Goal: Navigation & Orientation: Find specific page/section

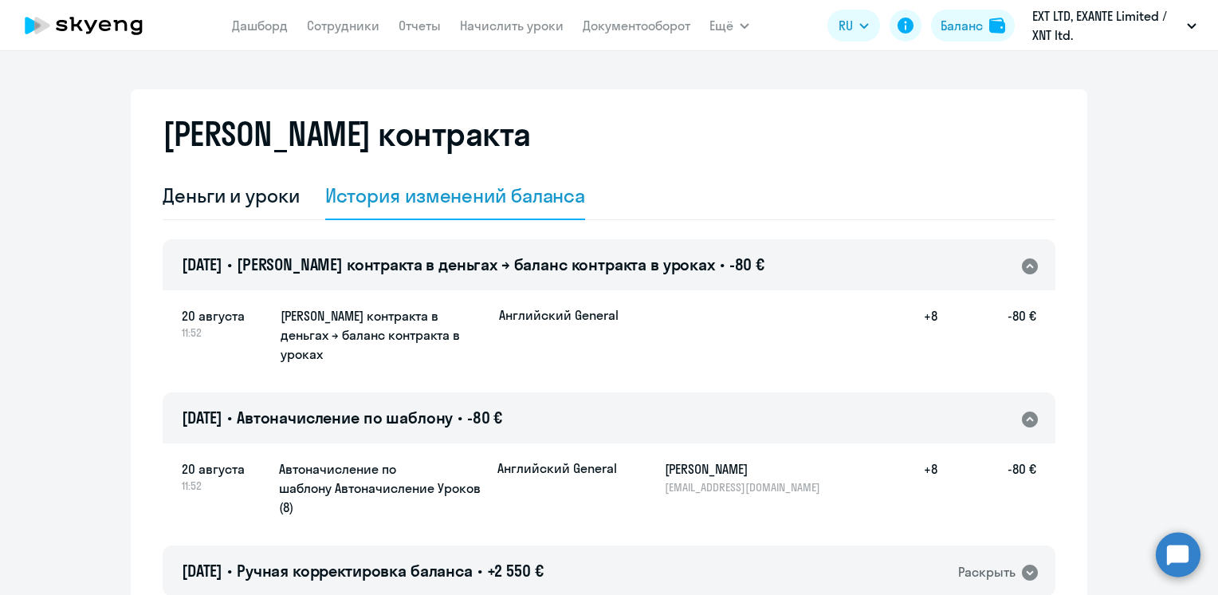
select select "english_adult_not_native_speaker"
click at [964, 33] on div "Баланс" at bounding box center [961, 25] width 42 height 19
click at [250, 36] on nav "[PERSON_NAME] Отчеты Начислить уроки Документооборот" at bounding box center [461, 26] width 458 height 32
click at [255, 29] on link "Дашборд" at bounding box center [260, 26] width 56 height 16
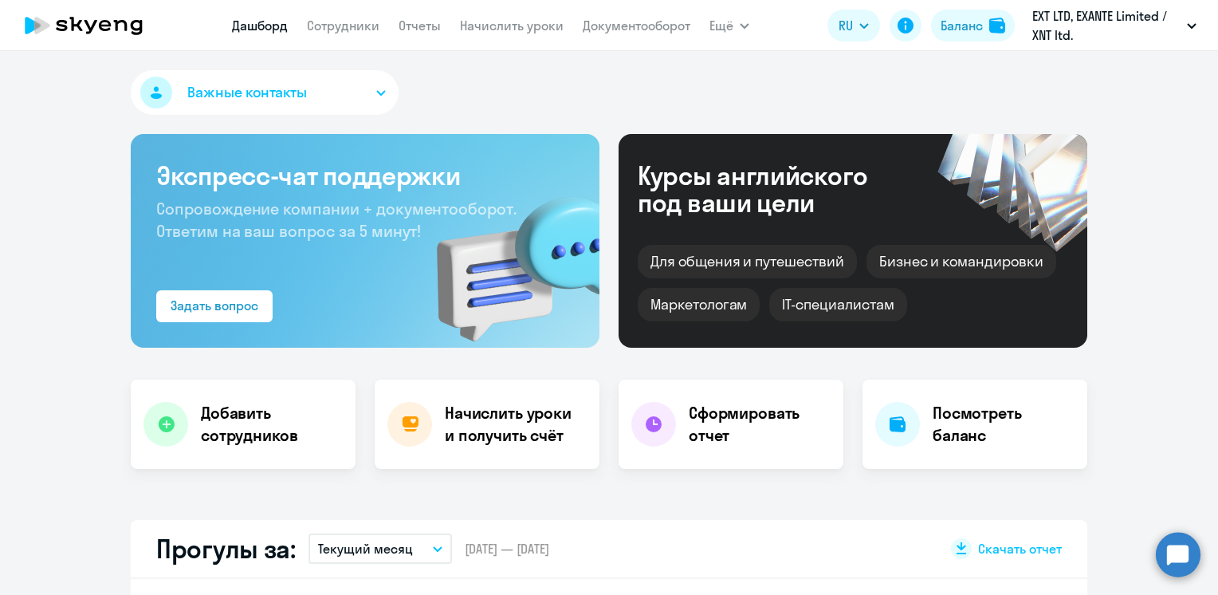
select select "30"
click at [971, 21] on div "Баланс" at bounding box center [961, 25] width 42 height 19
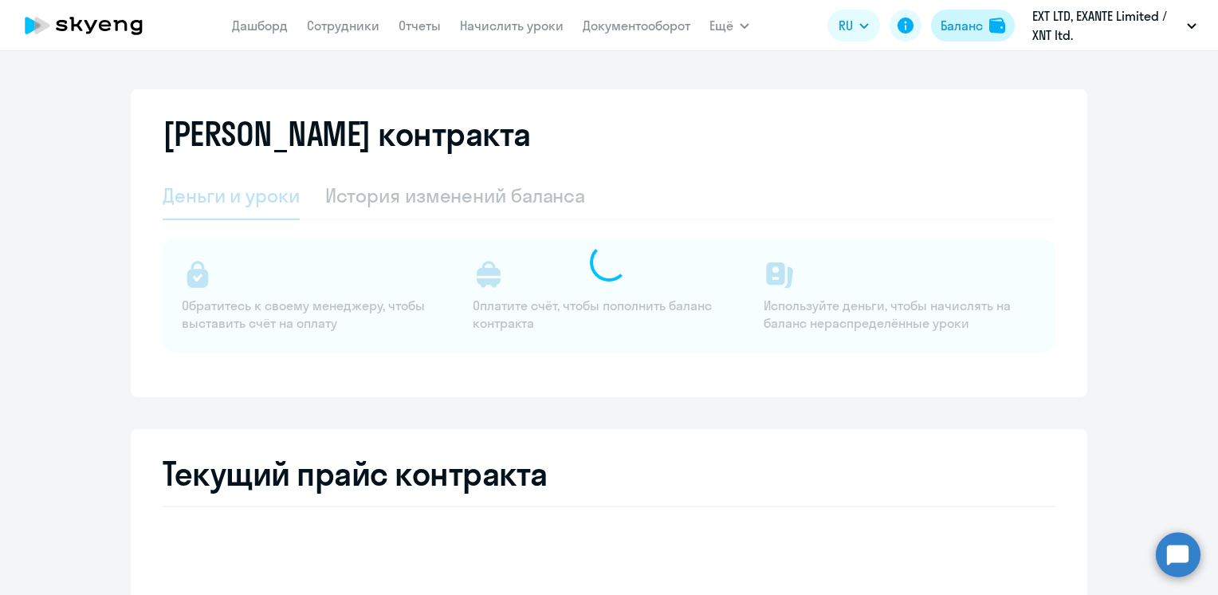
select select "english_adult_not_native_speaker"
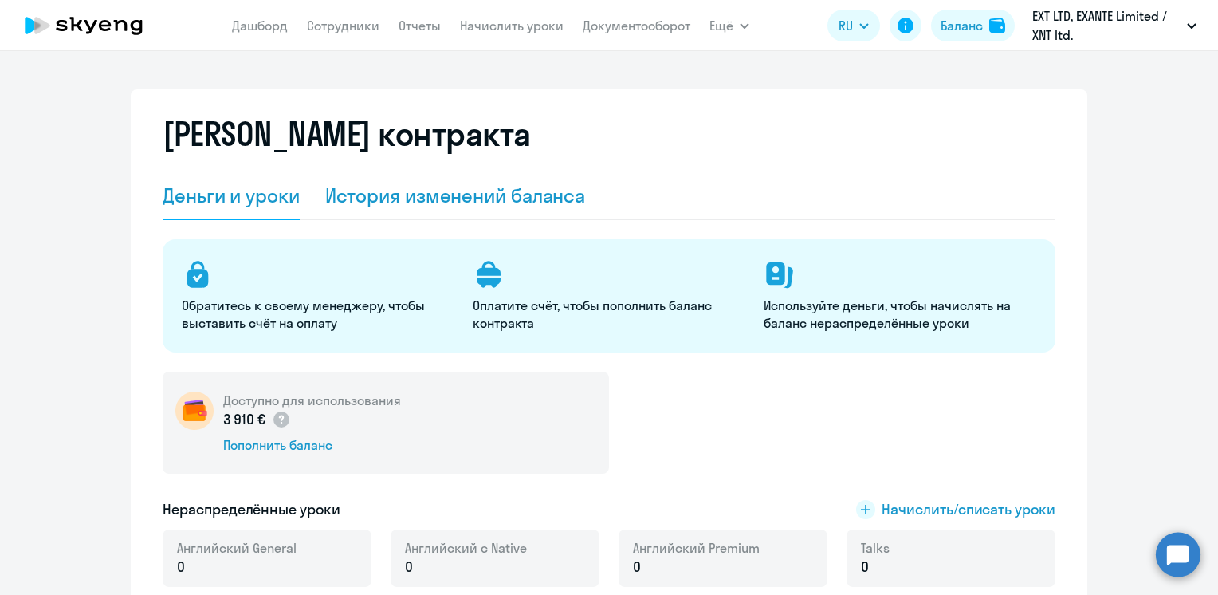
click at [461, 204] on div "История изменений баланса" at bounding box center [455, 196] width 261 height 26
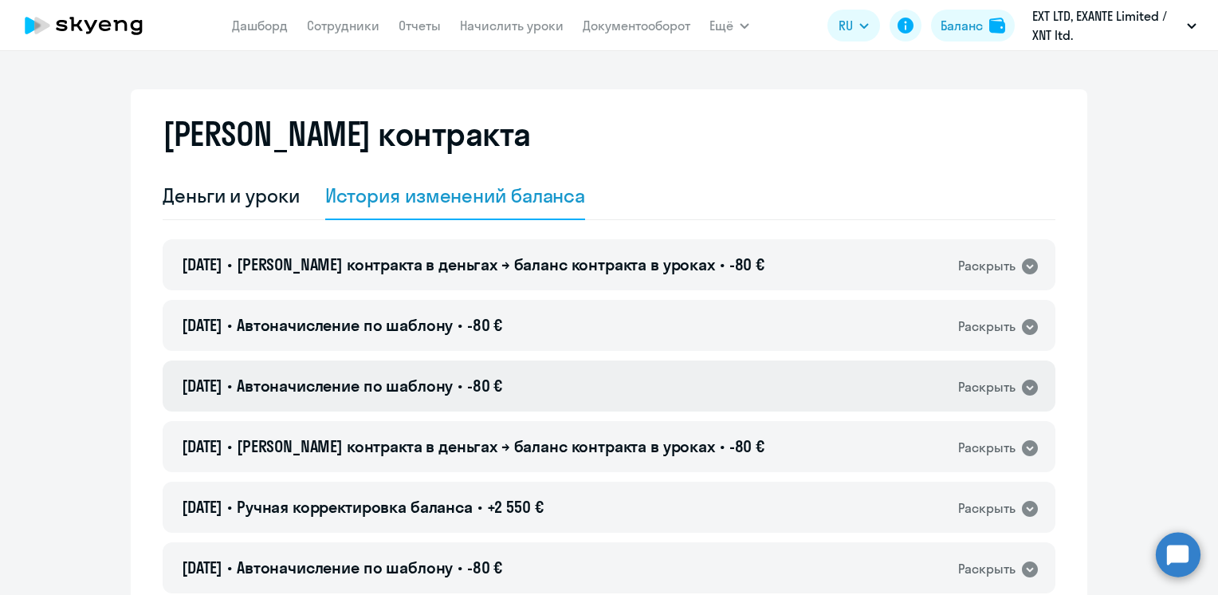
click at [443, 379] on span "Автоначисление по шаблону" at bounding box center [345, 385] width 216 height 20
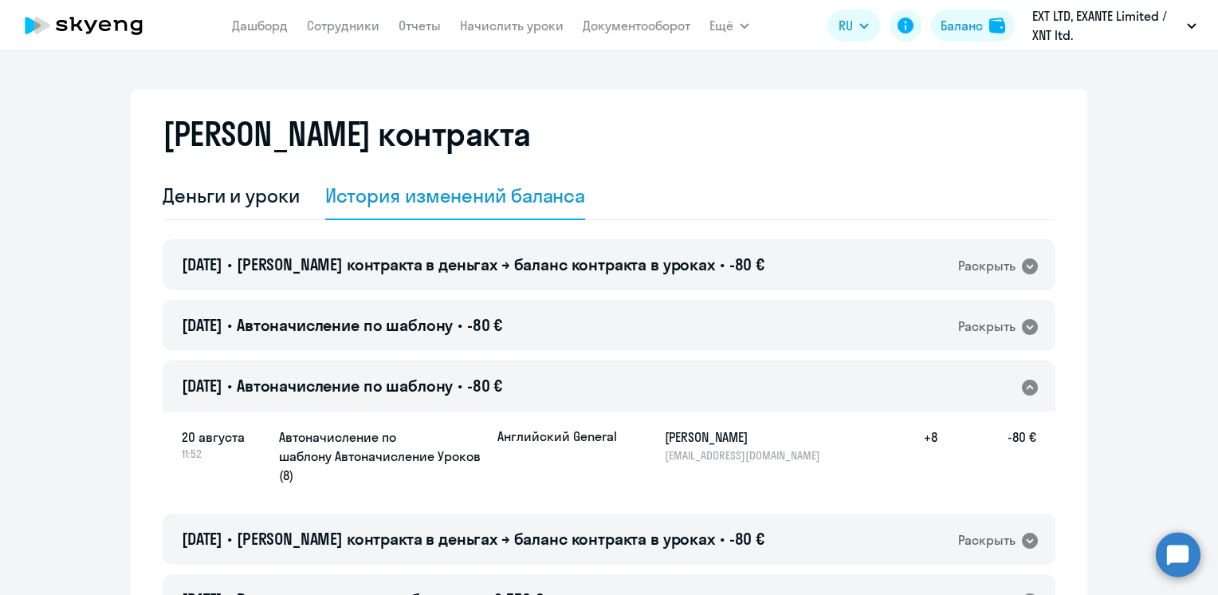
click at [447, 383] on span "Автоначисление по шаблону" at bounding box center [345, 385] width 216 height 20
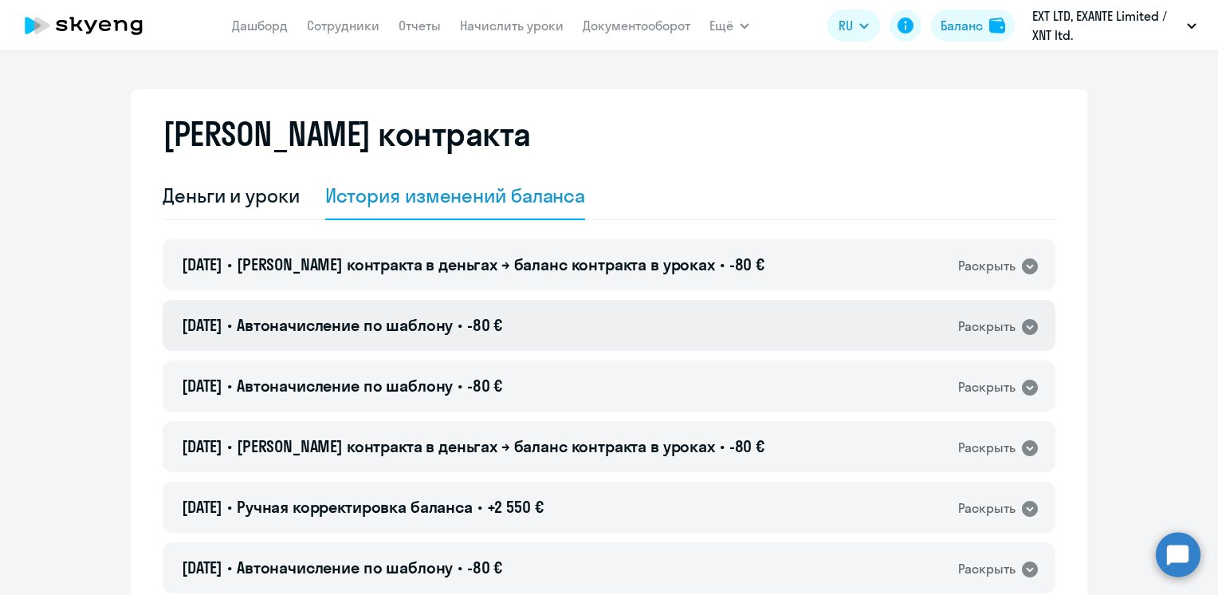
click at [445, 317] on span "Автоначисление по шаблону" at bounding box center [345, 325] width 216 height 20
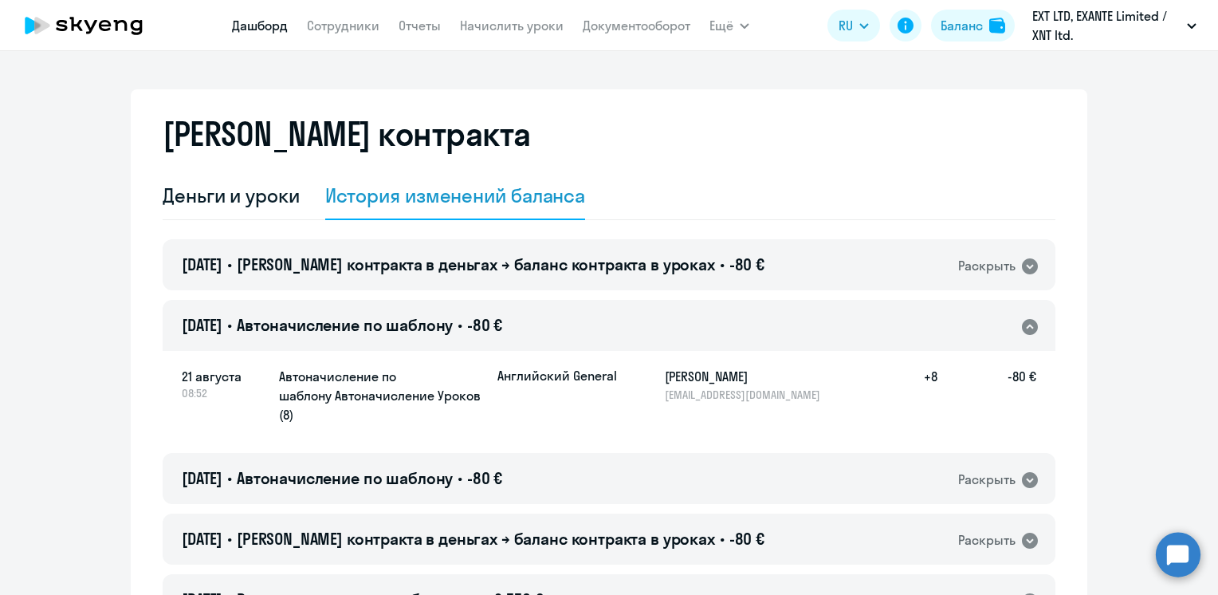
click at [248, 21] on link "Дашборд" at bounding box center [260, 26] width 56 height 16
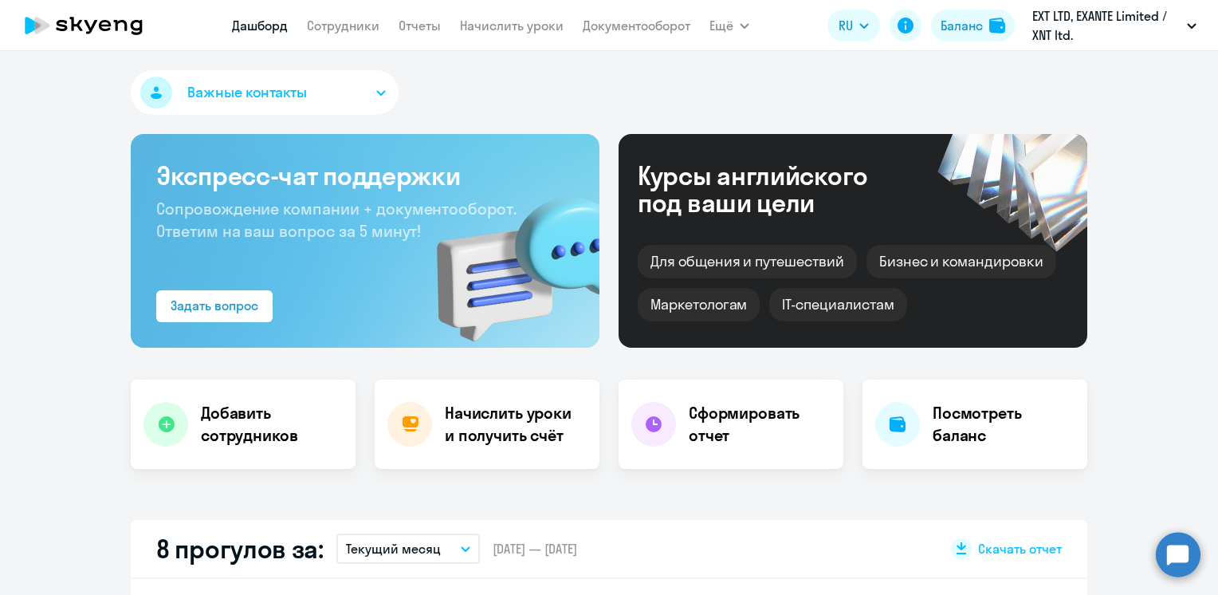
select select "30"
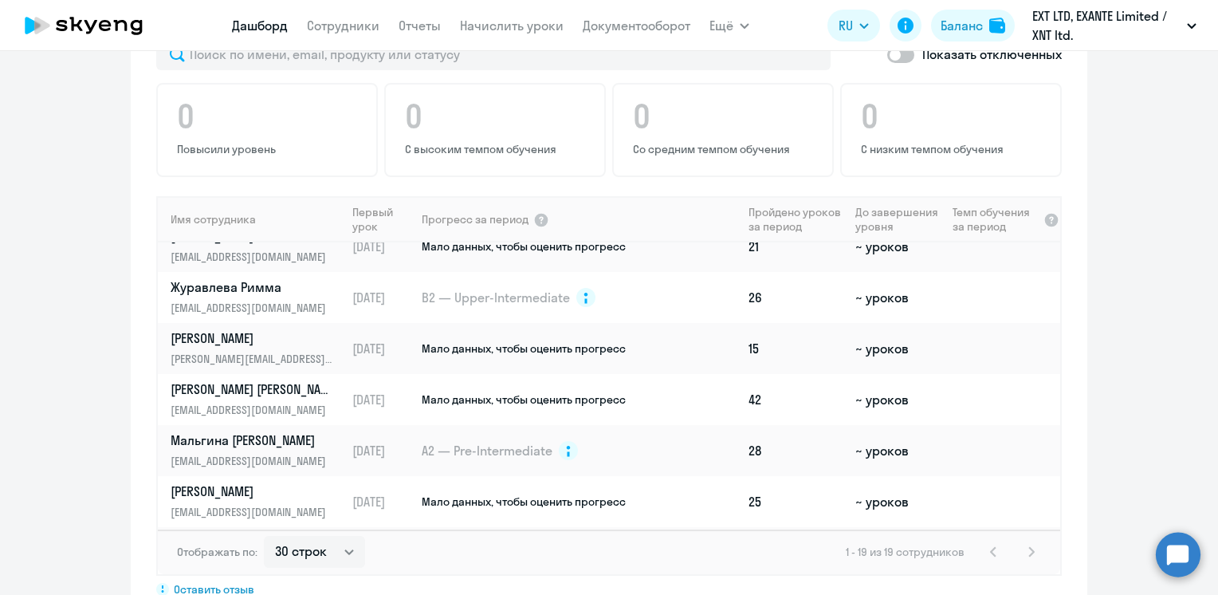
scroll to position [585, 0]
click at [368, 28] on link "Сотрудники" at bounding box center [343, 26] width 73 height 16
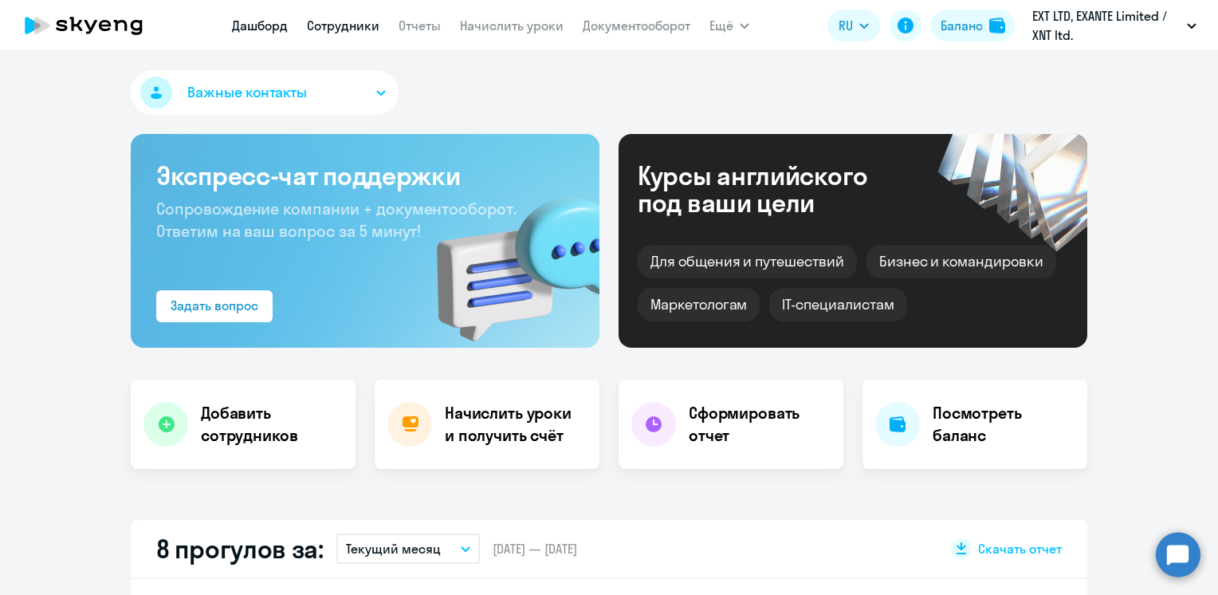
select select "30"
